Goal: Task Accomplishment & Management: Complete application form

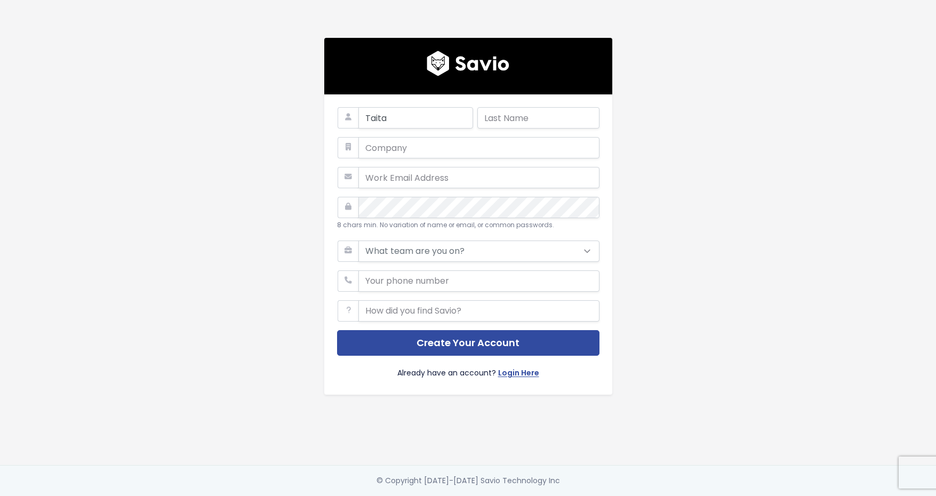
type input "Taita"
type input "Salasaca"
type input "Taita"
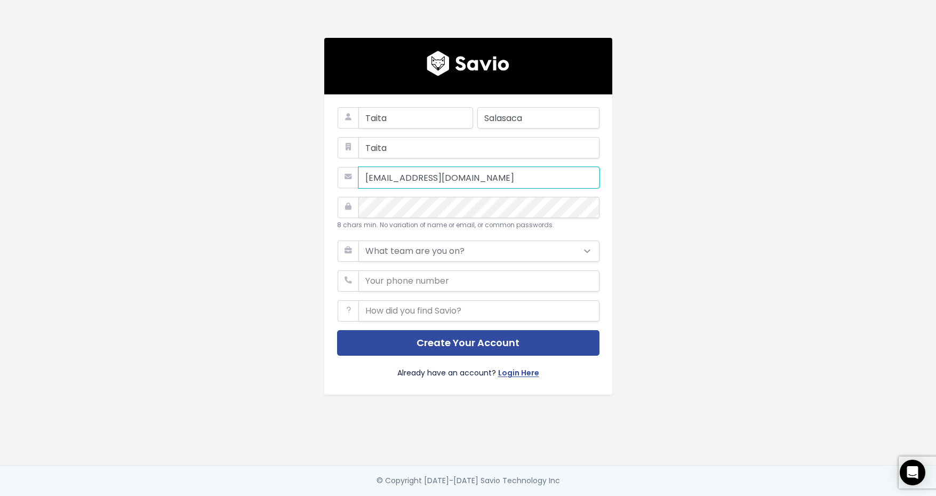
type input "[EMAIL_ADDRESS][DOMAIN_NAME]"
click at [453, 253] on select "What team are you on? Support Product Sales Customer Success Marketing Other" at bounding box center [478, 250] width 241 height 21
select select "OTHER"
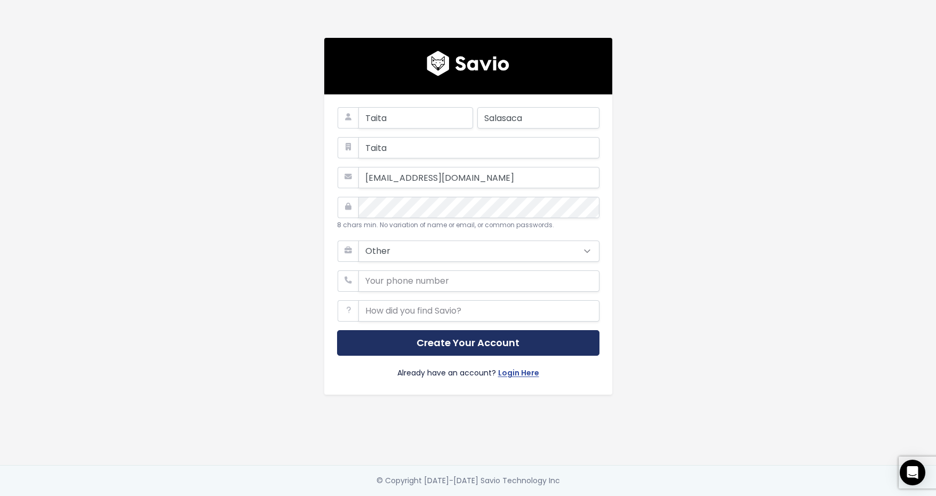
click at [435, 335] on button "Create Your Account" at bounding box center [468, 343] width 262 height 26
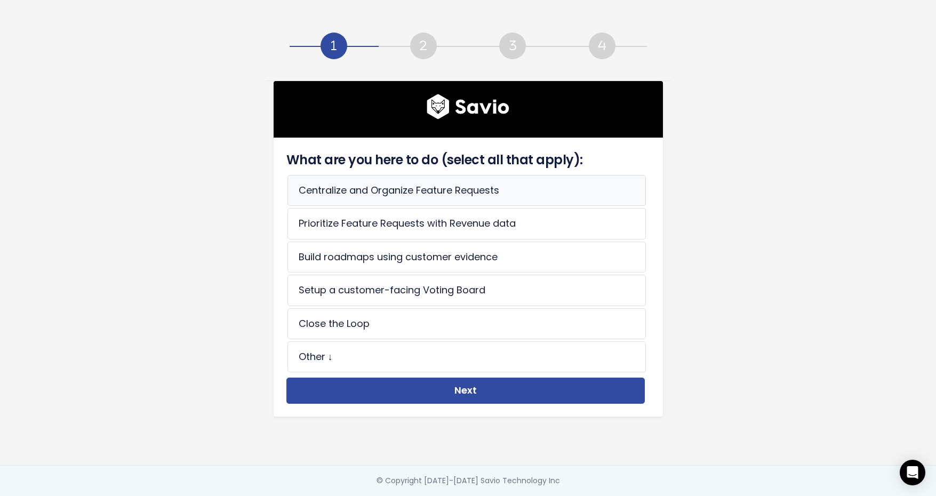
click at [403, 186] on li "Centralize and Organize Feature Requests" at bounding box center [466, 190] width 358 height 31
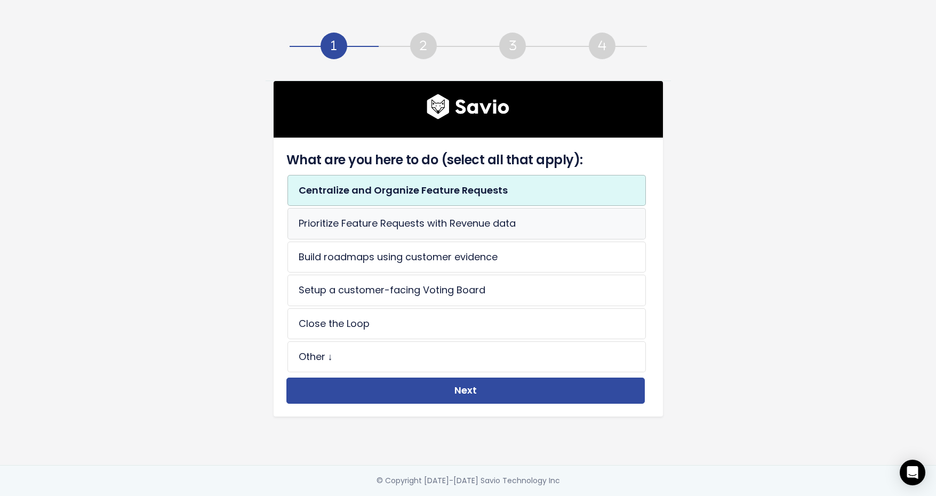
click at [413, 208] on li "Prioritize Feature Requests with Revenue data" at bounding box center [466, 223] width 358 height 31
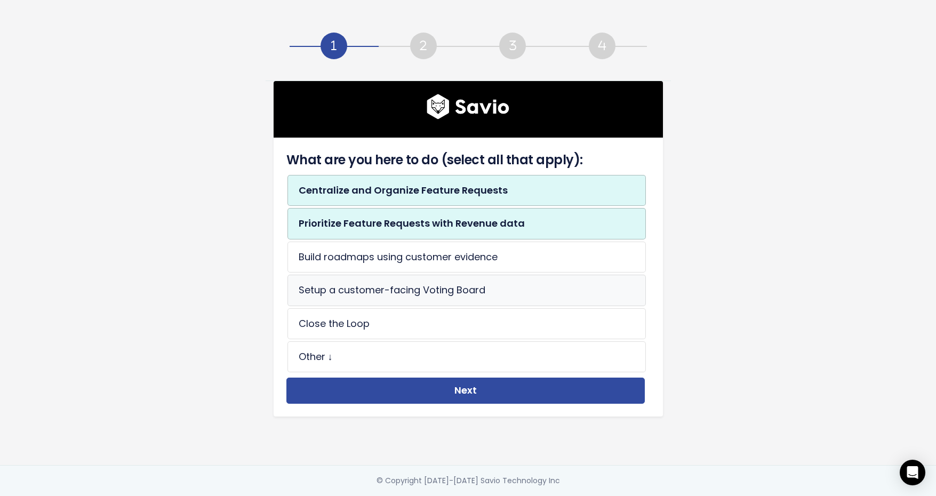
click at [426, 291] on li "Setup a customer-facing Voting Board" at bounding box center [466, 290] width 358 height 31
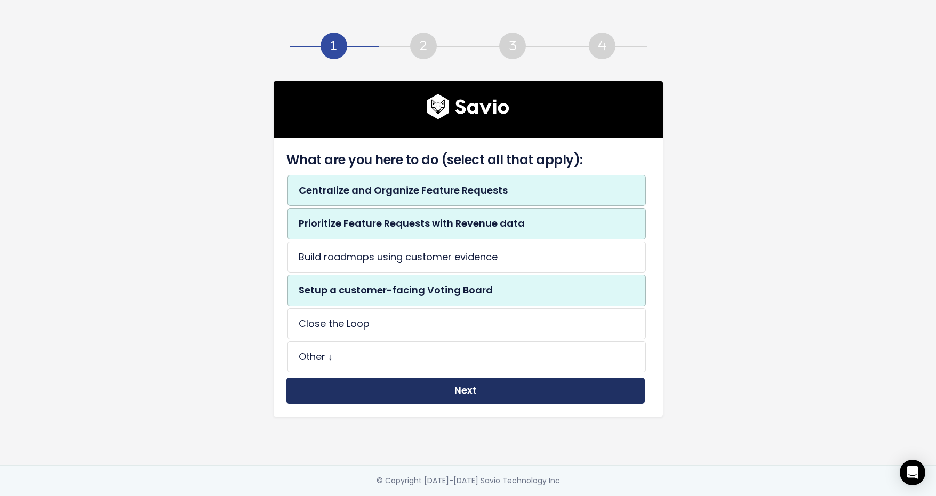
click at [449, 385] on button "Next" at bounding box center [465, 390] width 358 height 26
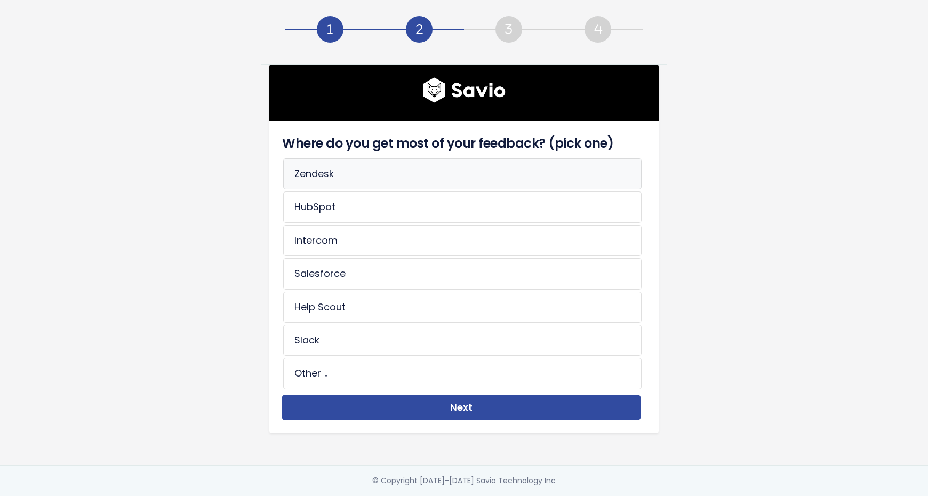
click at [406, 169] on li "Zendesk" at bounding box center [462, 173] width 358 height 31
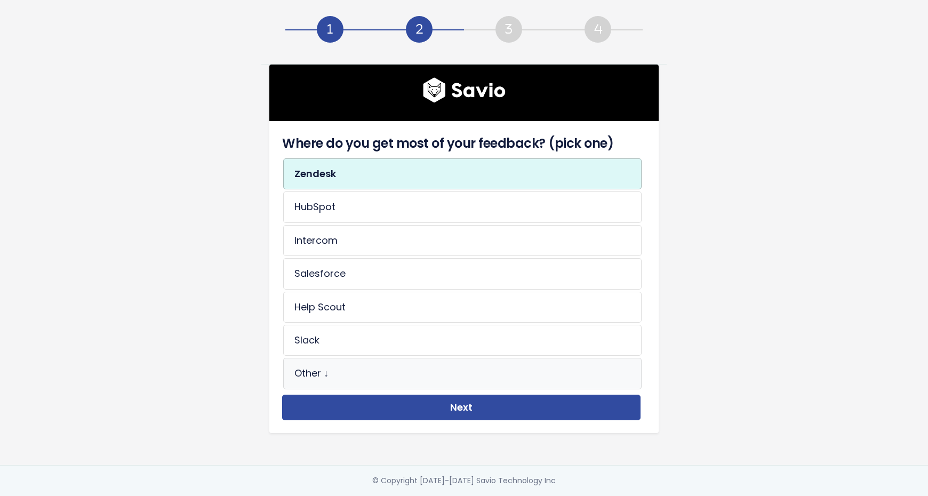
click at [437, 384] on li "Other ↓" at bounding box center [462, 373] width 358 height 31
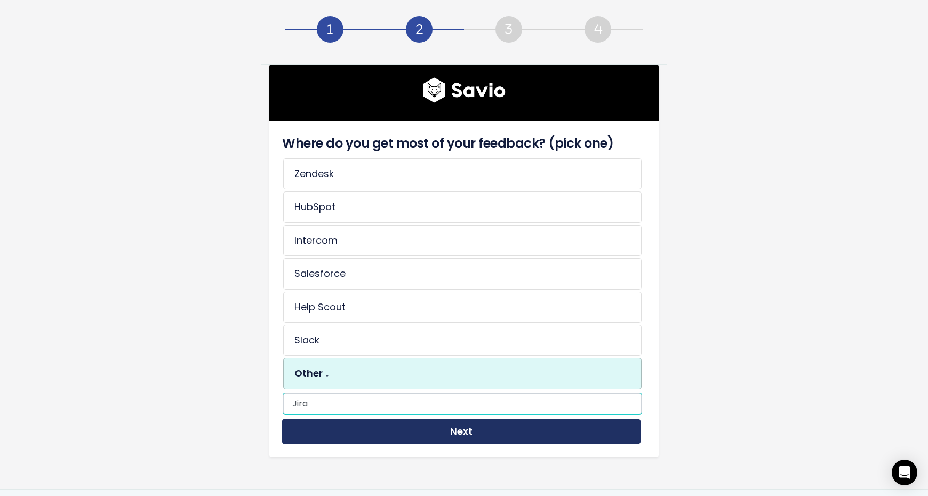
type input "Jira"
click at [422, 443] on button "Next" at bounding box center [461, 432] width 358 height 26
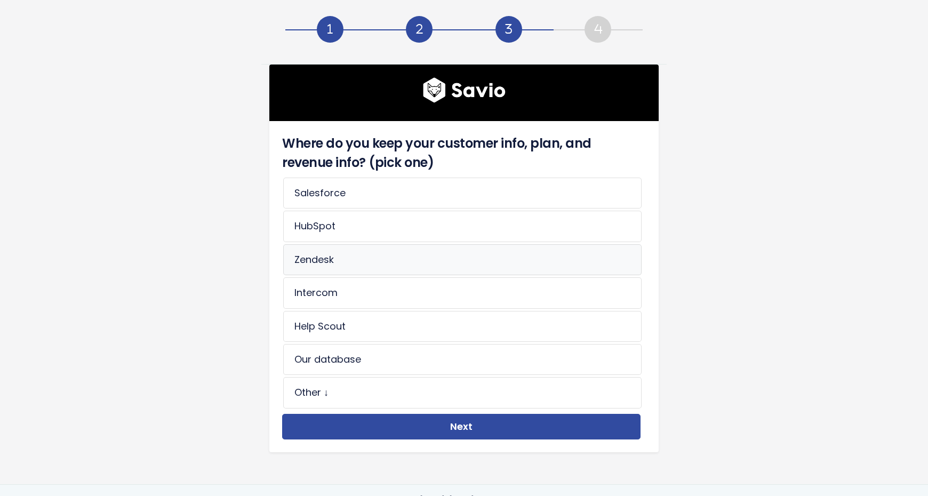
click at [442, 259] on li "Zendesk" at bounding box center [462, 259] width 358 height 31
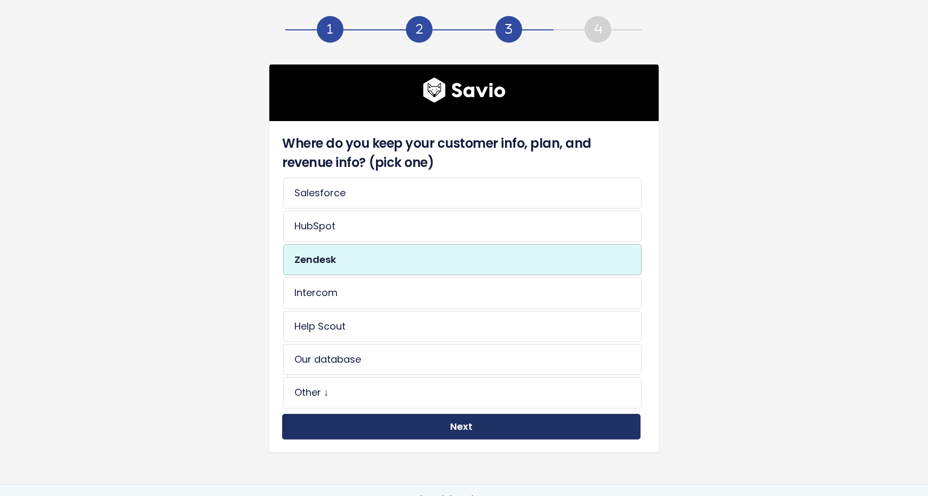
click at [465, 430] on button "Next" at bounding box center [461, 427] width 358 height 26
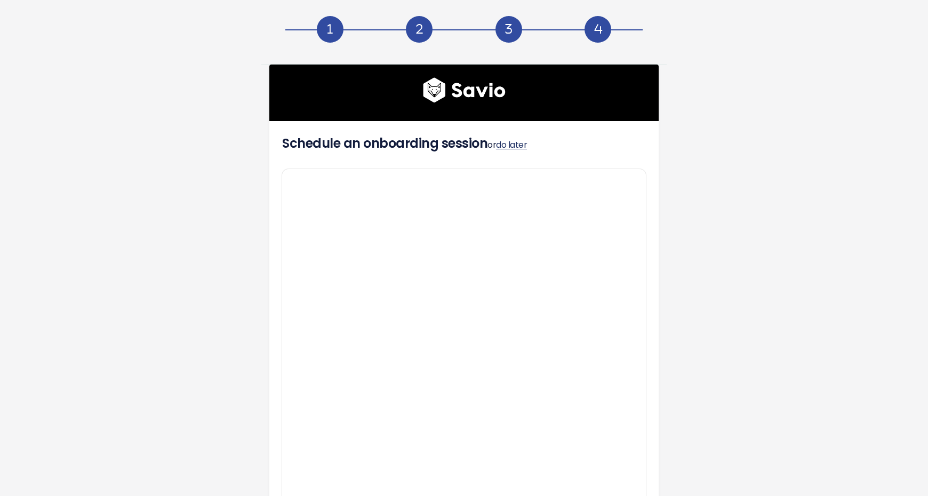
click at [513, 150] on link "do later" at bounding box center [511, 145] width 31 height 12
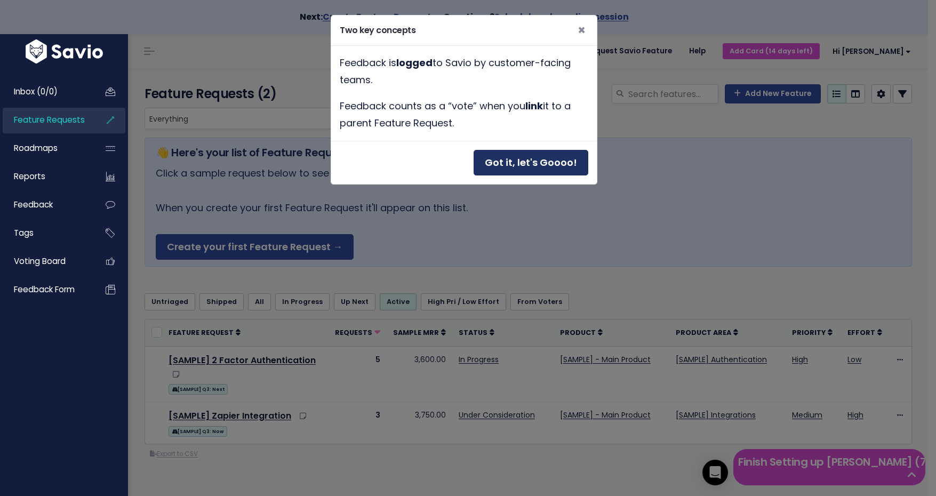
click at [538, 159] on button "Got it, let's Goooo!" at bounding box center [530, 163] width 115 height 26
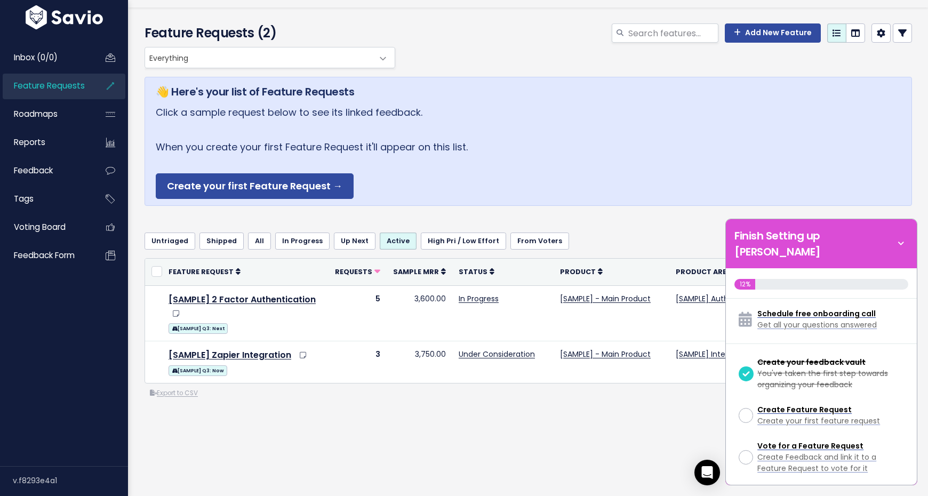
scroll to position [62, 0]
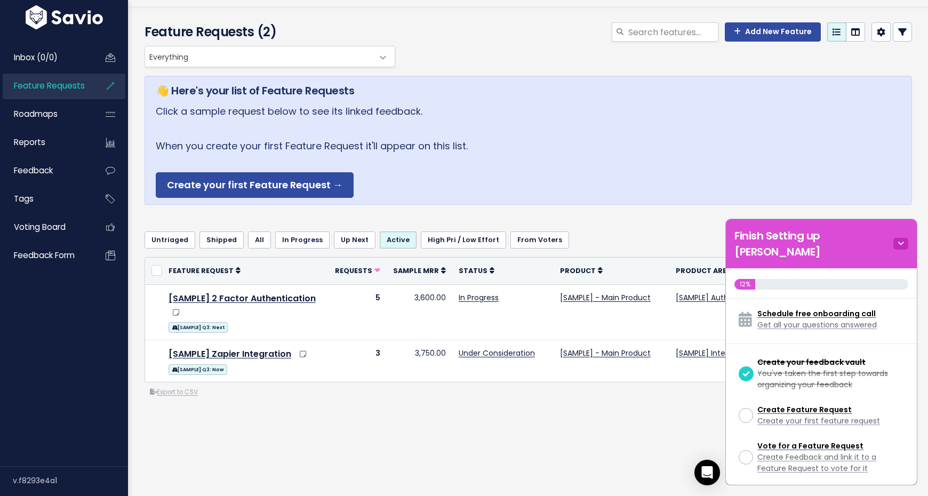
click at [896, 238] on icon at bounding box center [900, 244] width 15 height 12
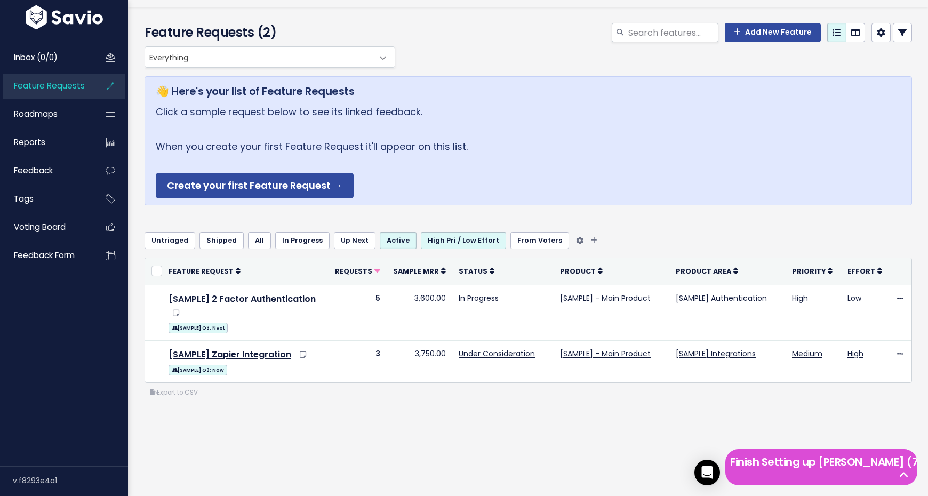
scroll to position [63, 0]
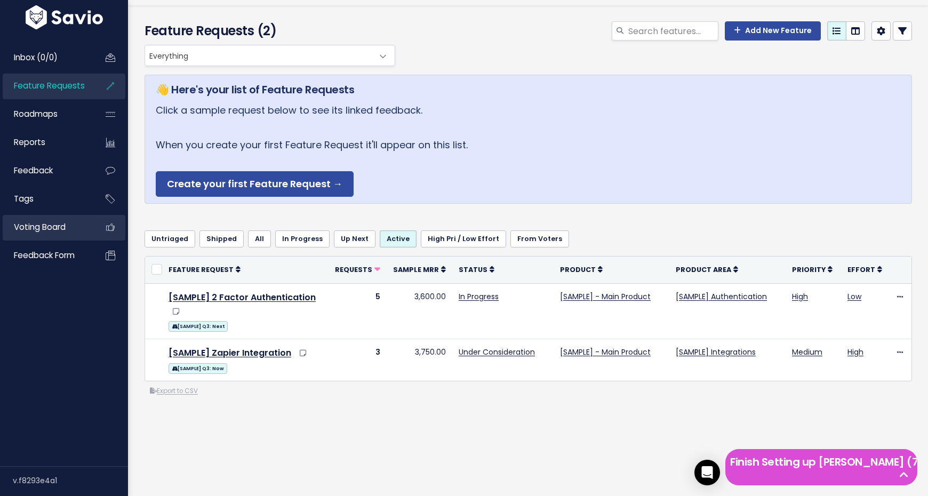
click at [83, 234] on link "Voting Board" at bounding box center [46, 227] width 86 height 25
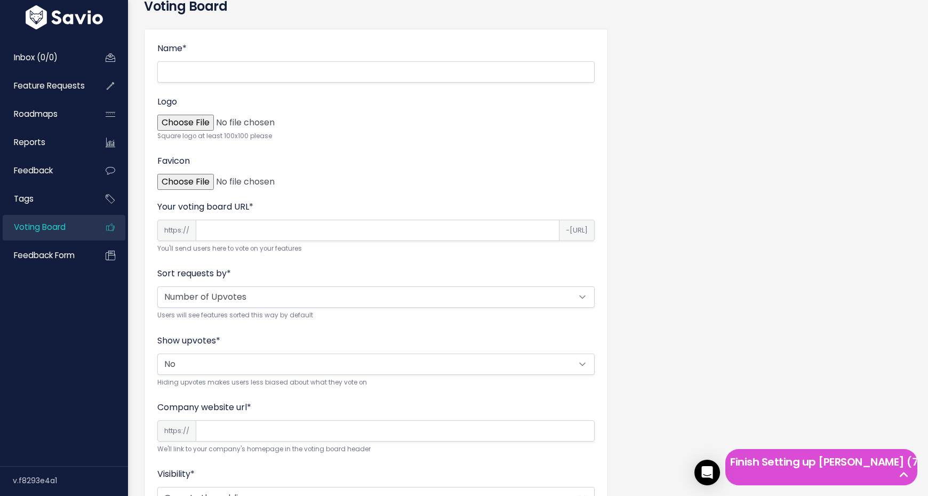
scroll to position [30, 0]
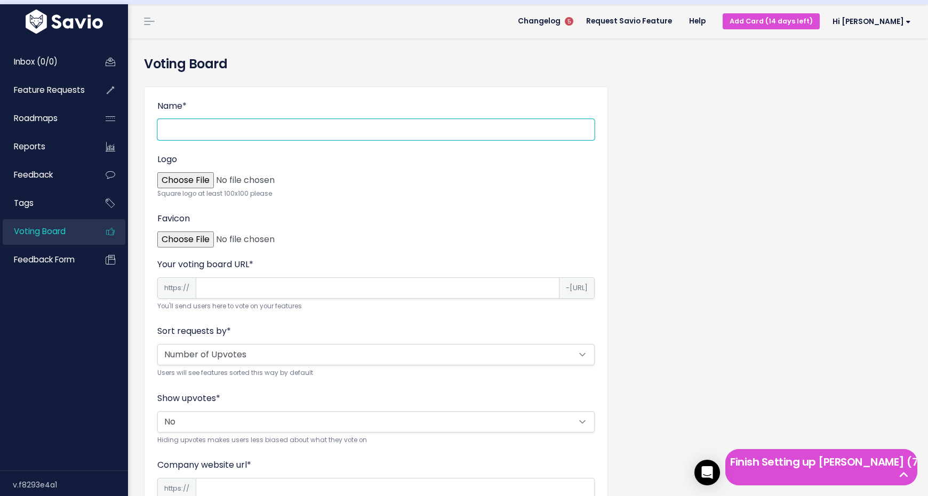
click at [321, 123] on input "Name *" at bounding box center [375, 129] width 437 height 21
type input "P"
type input "Public issue tracker"
click at [231, 312] on form "Name * Public issue tracker Logo Square logo at least 100x100 please Favicon Yo…" at bounding box center [375, 381] width 437 height 562
click at [255, 287] on input "Your voting board URL *" at bounding box center [378, 287] width 364 height 21
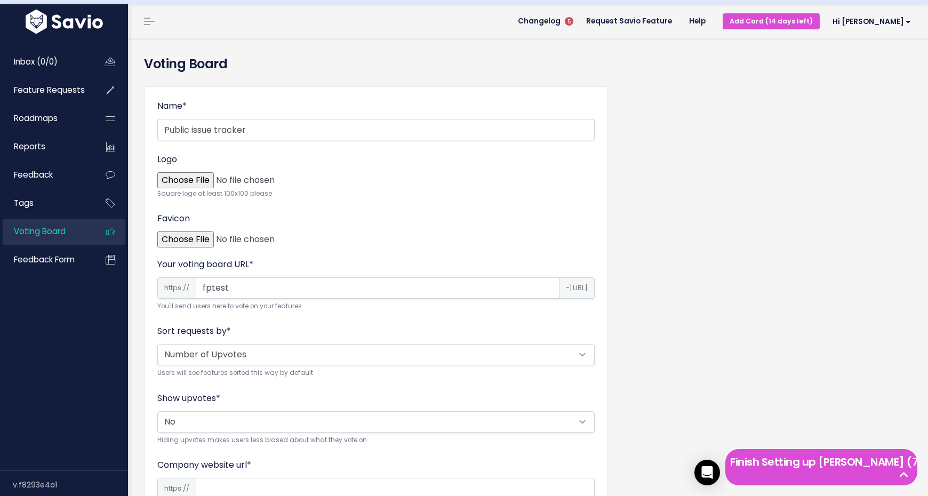
type input "fptest"
click at [707, 336] on div "Name * Public issue tracker Logo Square logo at least 100x100 please Favicon Yo…" at bounding box center [528, 389] width 784 height 622
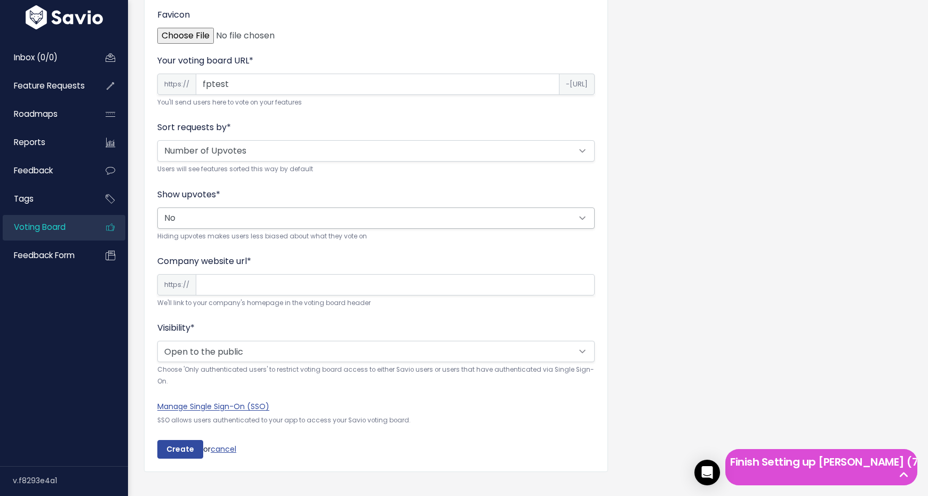
scroll to position [235, 0]
click at [408, 154] on select "Alphabetical Random Number of Upvotes" at bounding box center [375, 149] width 437 height 21
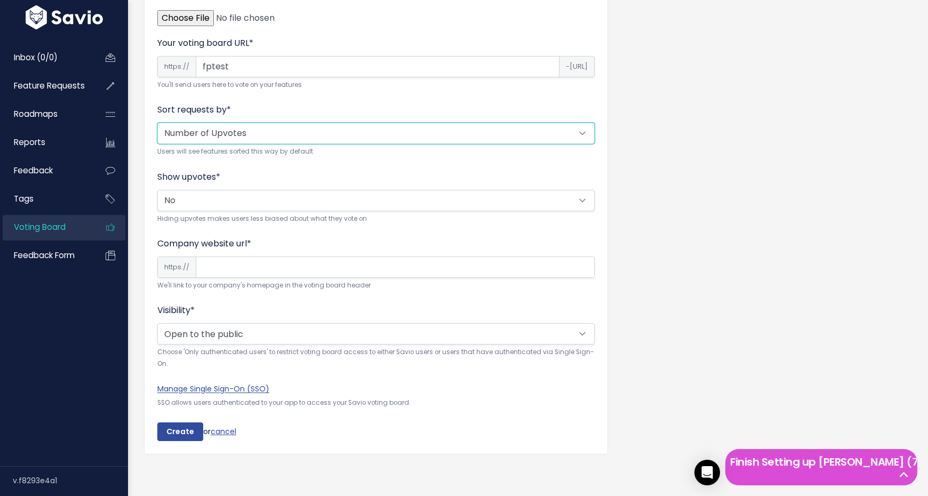
scroll to position [259, 0]
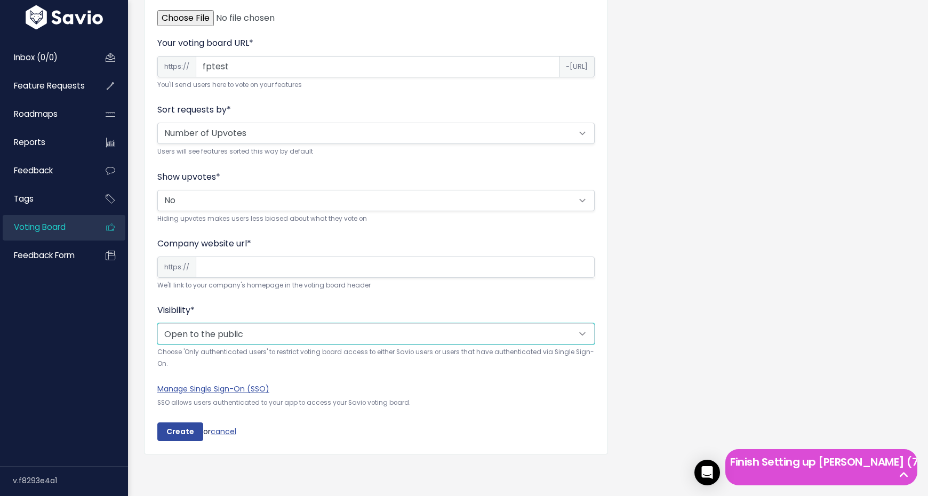
click at [332, 323] on select "Open to the public Only authenticated users" at bounding box center [375, 333] width 437 height 21
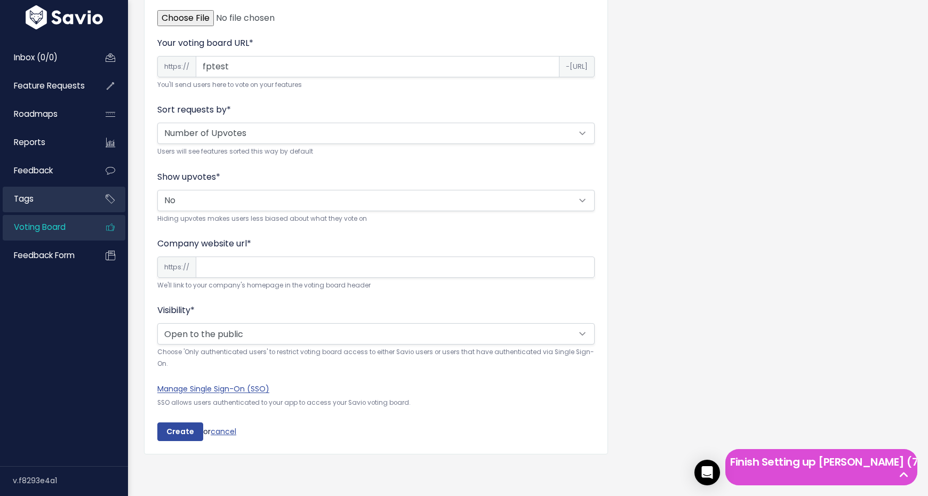
click at [82, 191] on link "Tags" at bounding box center [46, 199] width 86 height 25
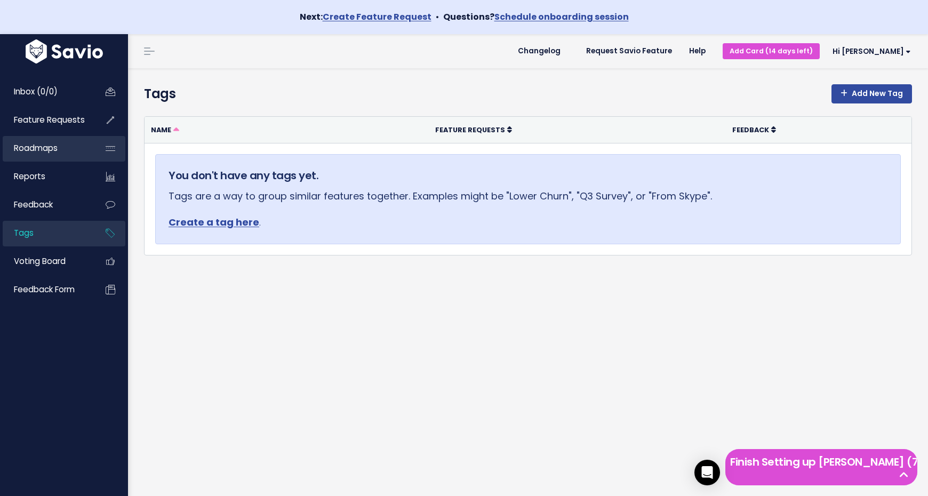
click at [72, 154] on link "Roadmaps" at bounding box center [46, 148] width 86 height 25
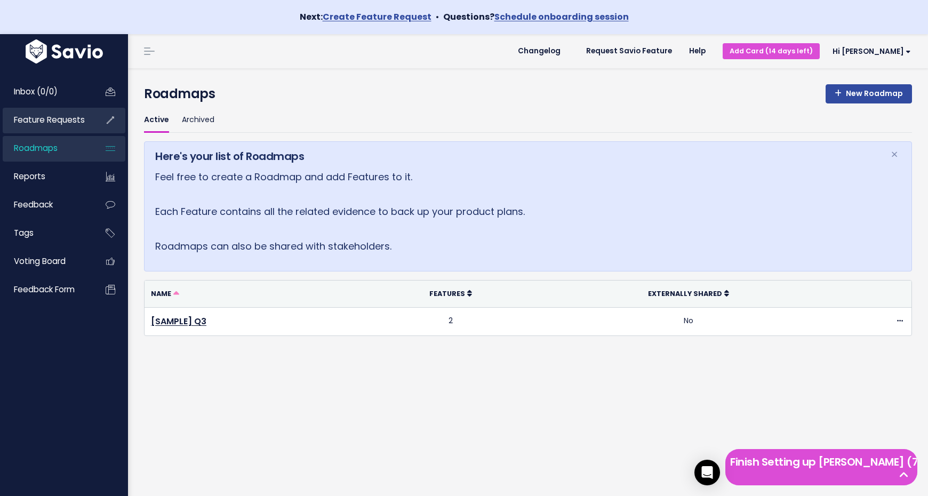
click at [75, 120] on span "Feature Requests" at bounding box center [49, 119] width 71 height 11
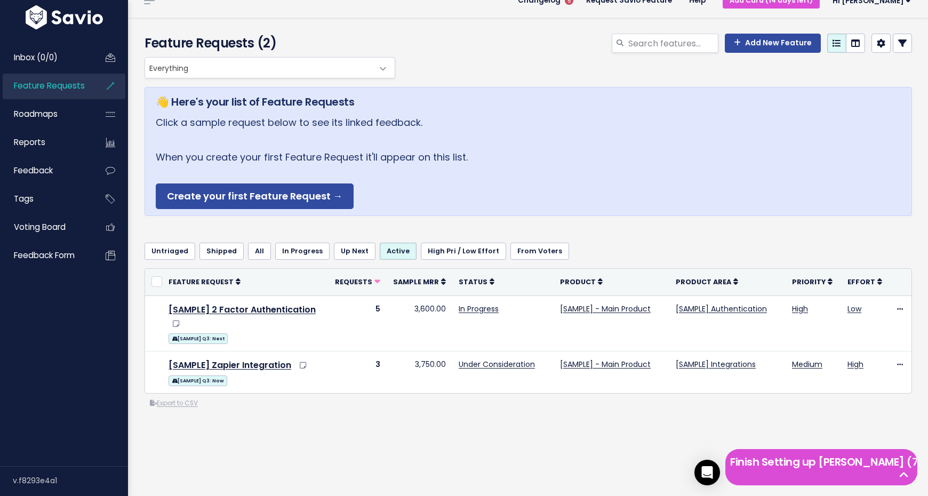
scroll to position [50, 0]
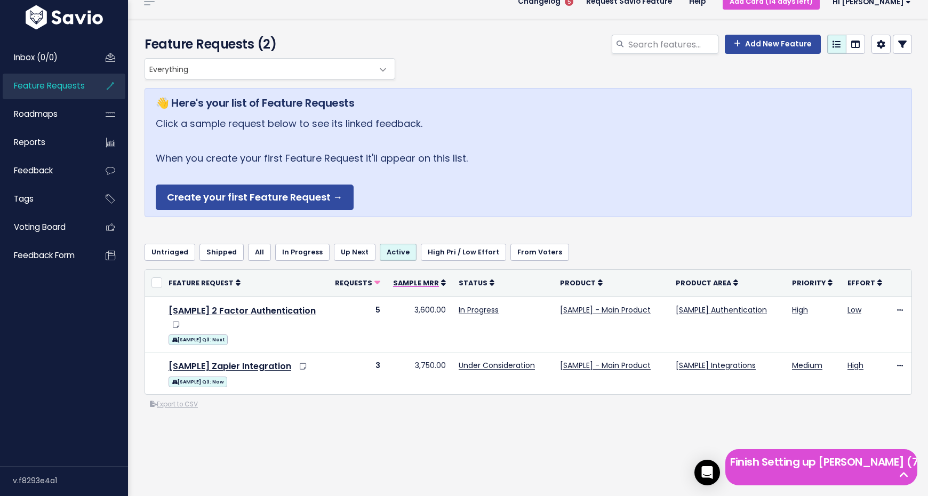
click at [408, 280] on span "Sample MRR" at bounding box center [416, 282] width 46 height 9
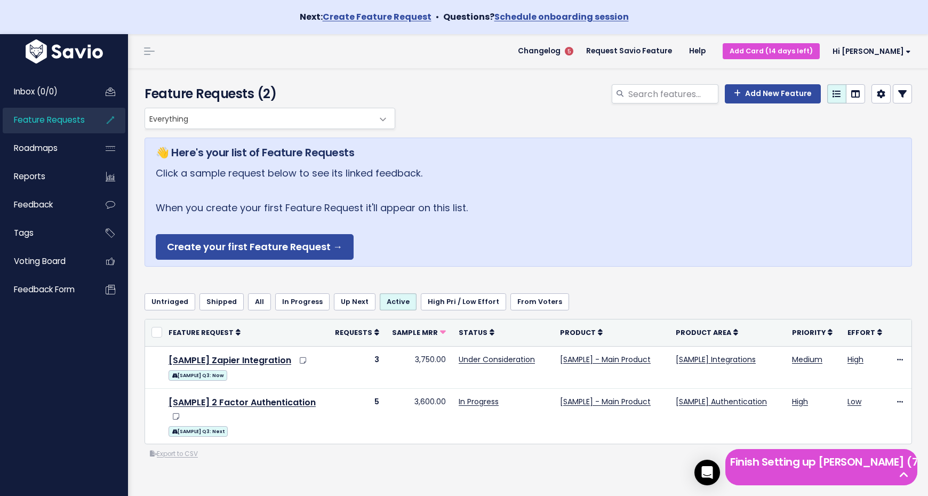
click at [146, 59] on li at bounding box center [146, 51] width 21 height 30
click at [149, 52] on link at bounding box center [149, 51] width 17 height 10
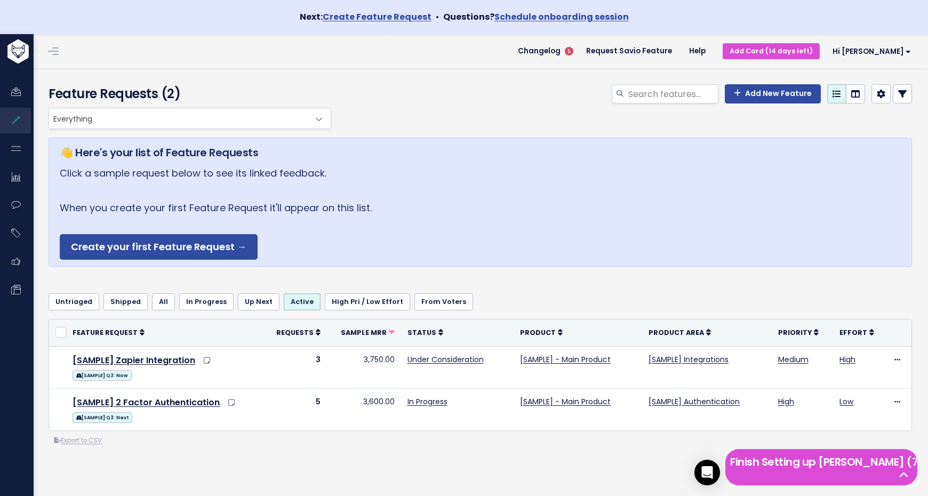
click at [54, 52] on span at bounding box center [53, 51] width 11 height 1
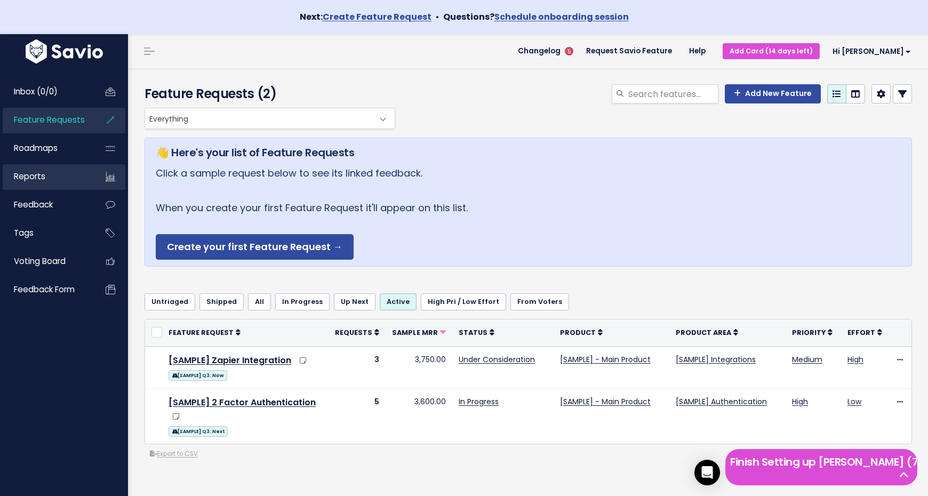
click at [71, 175] on link "Reports" at bounding box center [46, 176] width 86 height 25
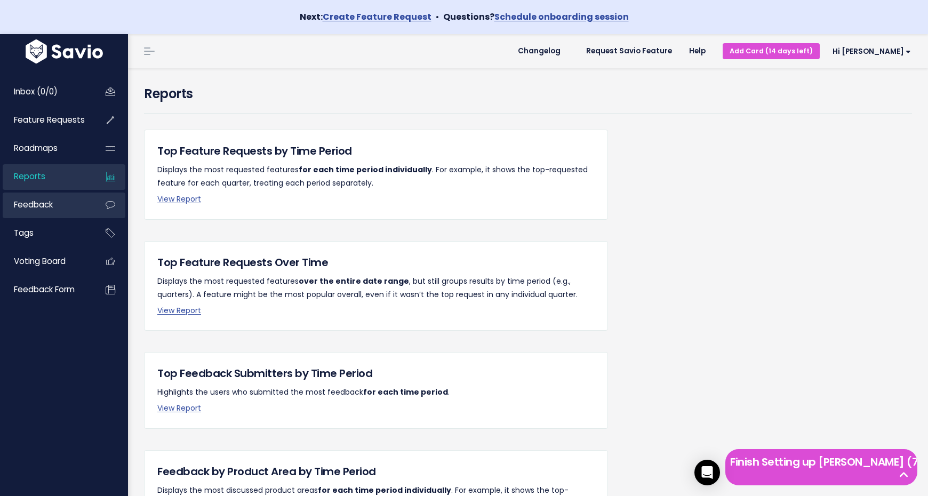
click at [66, 211] on link "Feedback" at bounding box center [46, 204] width 86 height 25
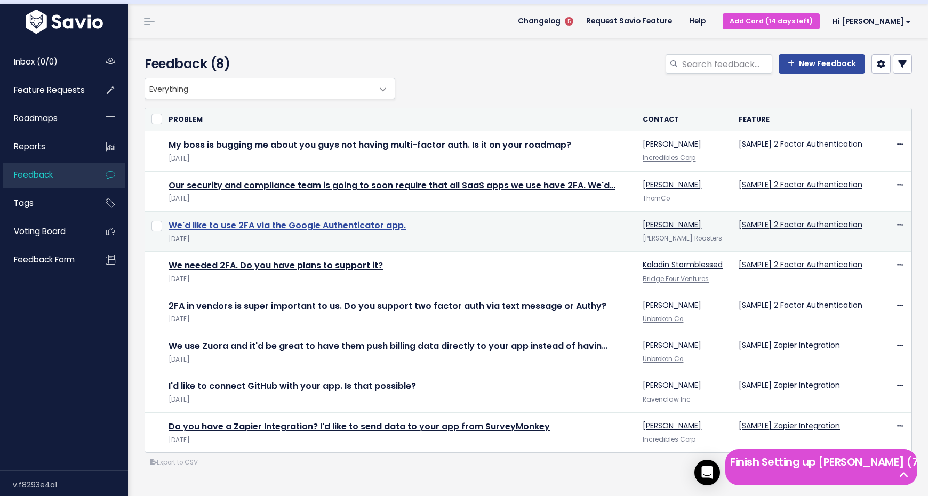
scroll to position [36, 0]
